Goal: Transaction & Acquisition: Purchase product/service

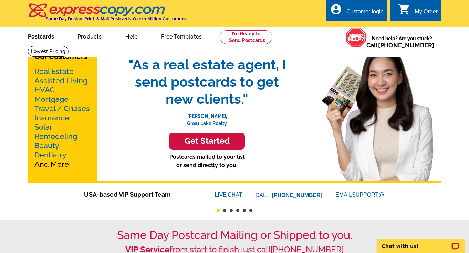
click at [51, 38] on link "Postcards" at bounding box center [41, 36] width 48 height 16
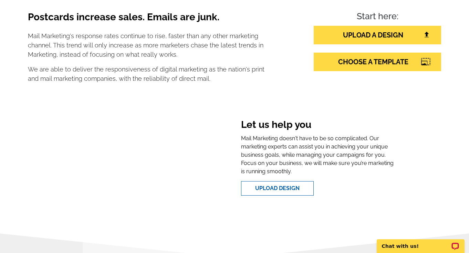
scroll to position [310, 0]
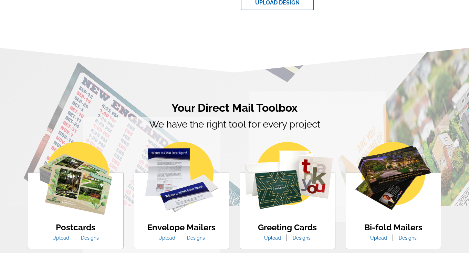
click at [423, 75] on section "Your Direct Mail Toolbox We have the right tool for every project Postcards Upl…" at bounding box center [234, 179] width 469 height 210
click at [457, 75] on section "Your Direct Mail Toolbox We have the right tool for every project Postcards Upl…" at bounding box center [234, 179] width 469 height 210
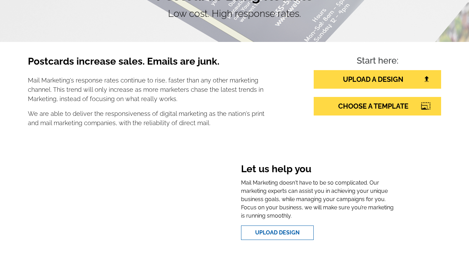
scroll to position [69, 0]
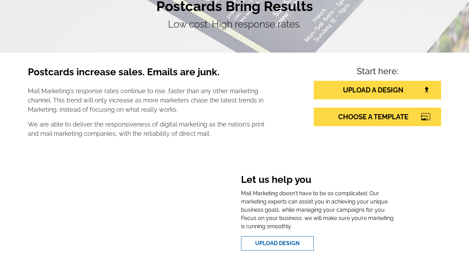
click at [407, 74] on h4 "Start here:" at bounding box center [376, 72] width 127 height 12
click at [243, 144] on div "Postcards increase sales. Emails are junk. Mail Marketing's response rates cont…" at bounding box center [146, 104] width 247 height 77
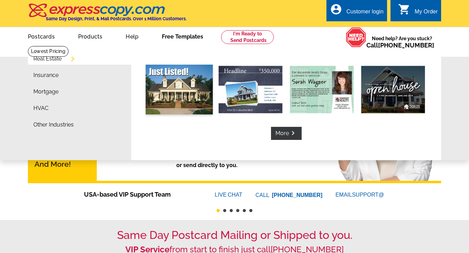
click at [178, 97] on img at bounding box center [179, 90] width 67 height 50
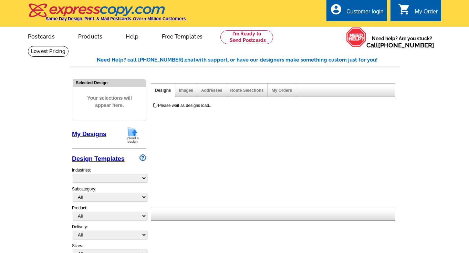
select select "785"
select select "788"
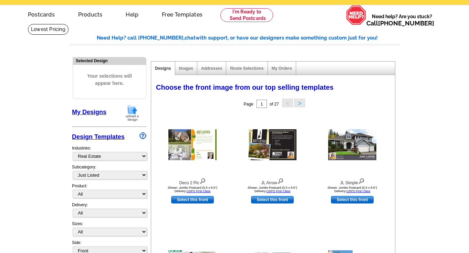
scroll to position [34, 0]
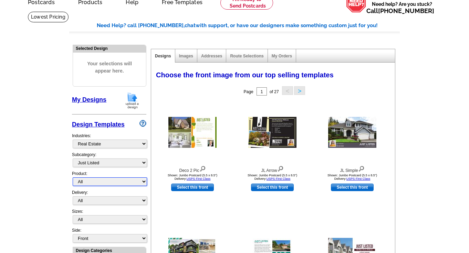
click at [138, 183] on select "All Postcards Letters and flyers Business Cards Door Hangers Greeting Cards" at bounding box center [110, 182] width 74 height 9
select select "1"
click at [73, 178] on select "All Postcards Letters and flyers Business Cards Door Hangers Greeting Cards" at bounding box center [110, 182] width 74 height 9
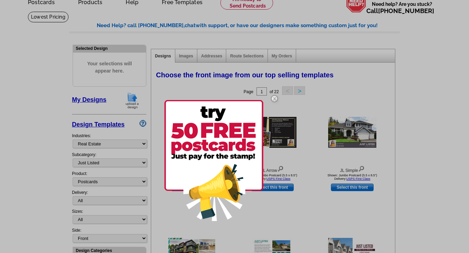
click at [421, 86] on div at bounding box center [234, 126] width 469 height 253
click at [272, 98] on img at bounding box center [274, 99] width 20 height 20
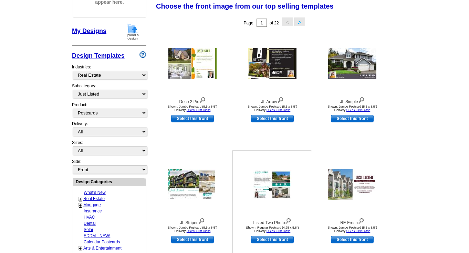
scroll to position [138, 0]
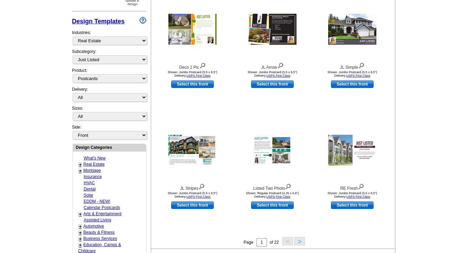
click at [458, 86] on main "Need Help? call 800-260-5887, chat with support, or have our designers make som…" at bounding box center [234, 164] width 469 height 512
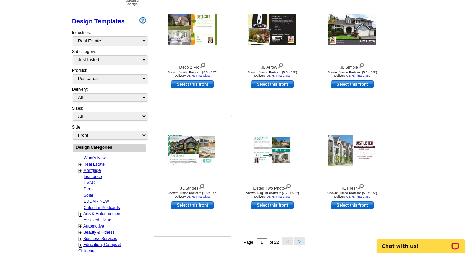
click at [190, 208] on link "Select this front" at bounding box center [192, 206] width 43 height 8
select select "2"
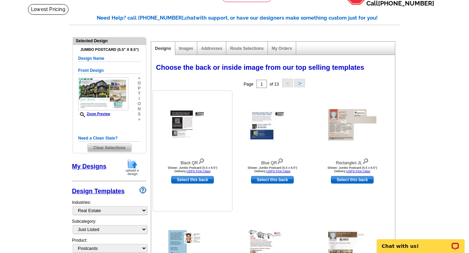
scroll to position [69, 0]
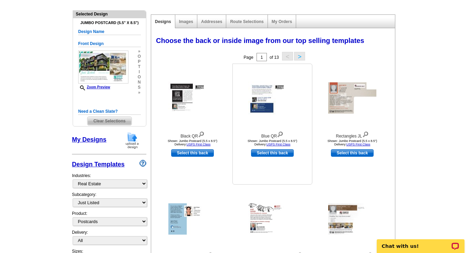
click at [267, 152] on link "Select this back" at bounding box center [272, 153] width 43 height 8
select select "front"
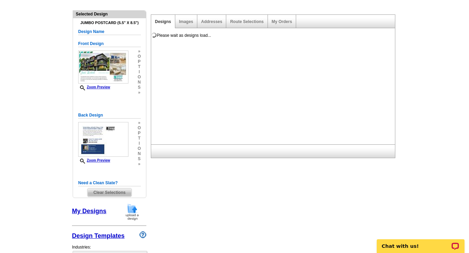
scroll to position [0, 0]
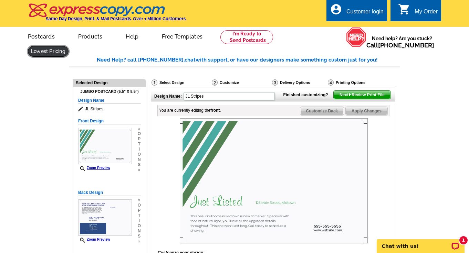
click at [68, 46] on link at bounding box center [48, 51] width 41 height 11
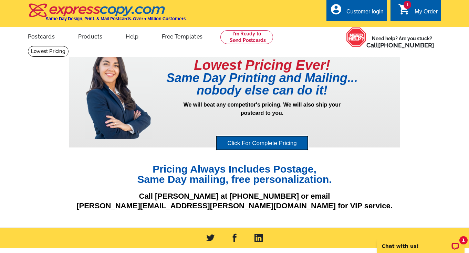
click at [263, 143] on link "Click For Complete Pricing" at bounding box center [261, 143] width 93 height 15
